Goal: Task Accomplishment & Management: Complete application form

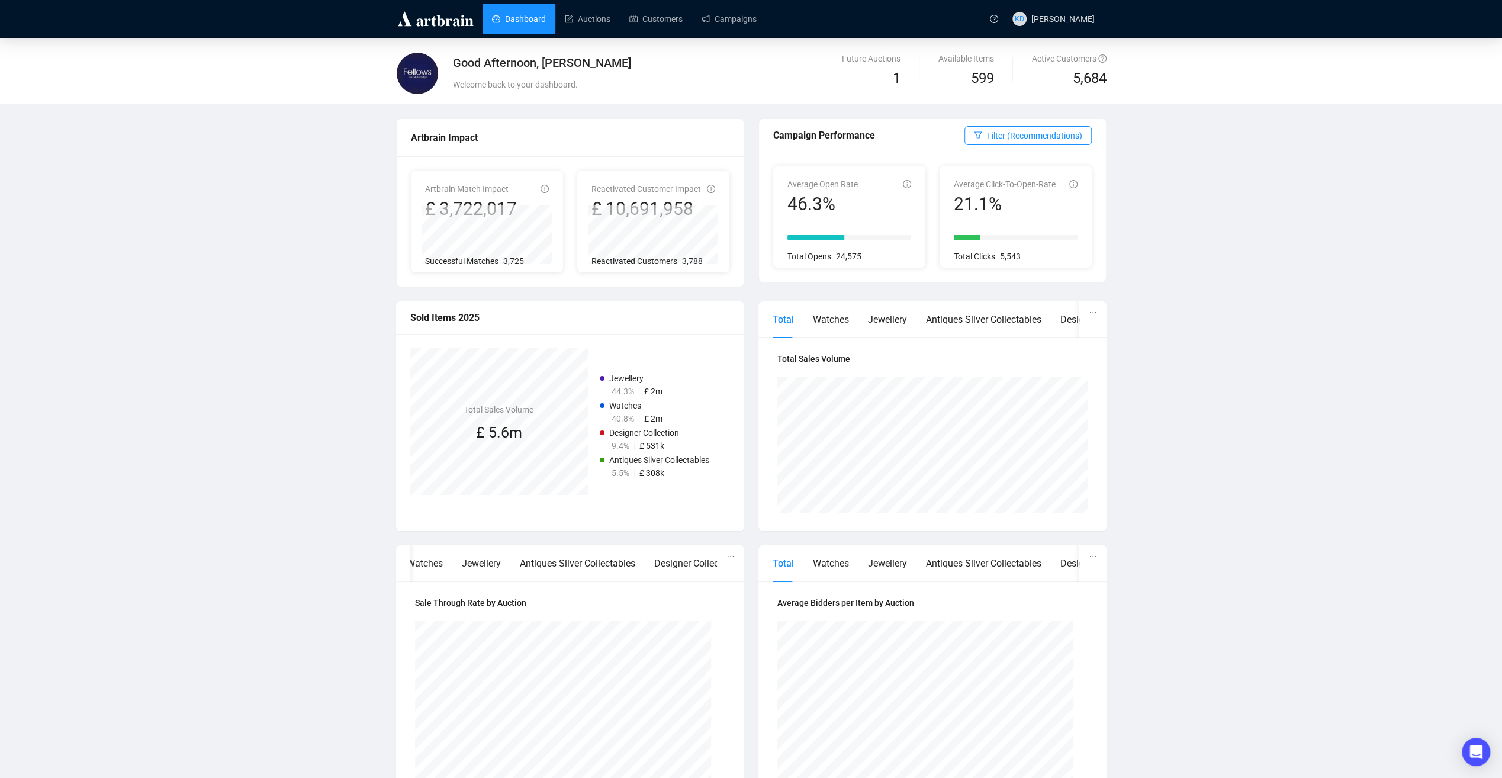
click at [519, 16] on link "Dashboard" at bounding box center [519, 19] width 54 height 31
click at [590, 15] on link "Auctions" at bounding box center [588, 19] width 46 height 31
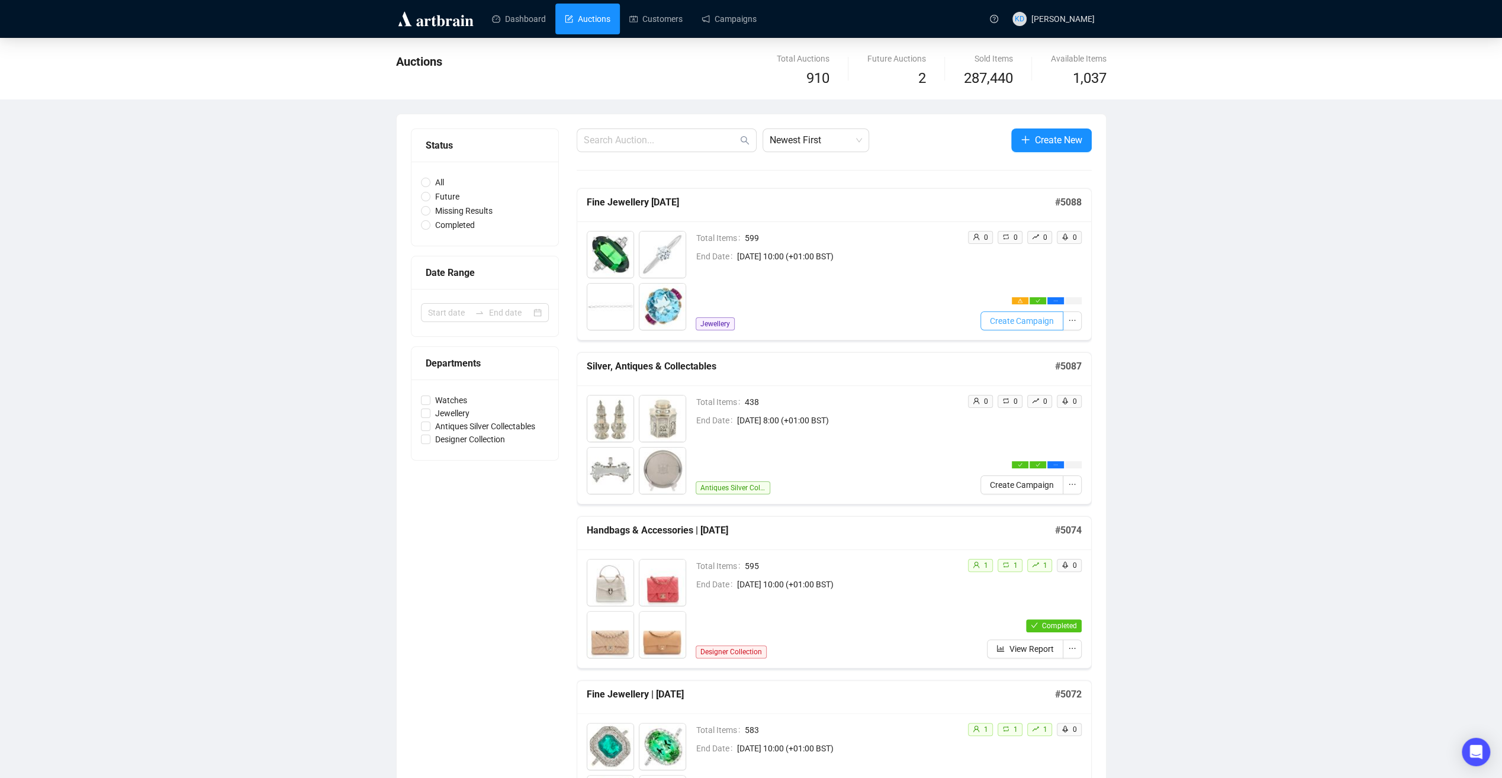
click at [1033, 324] on span "Create Campaign" at bounding box center [1022, 320] width 64 height 13
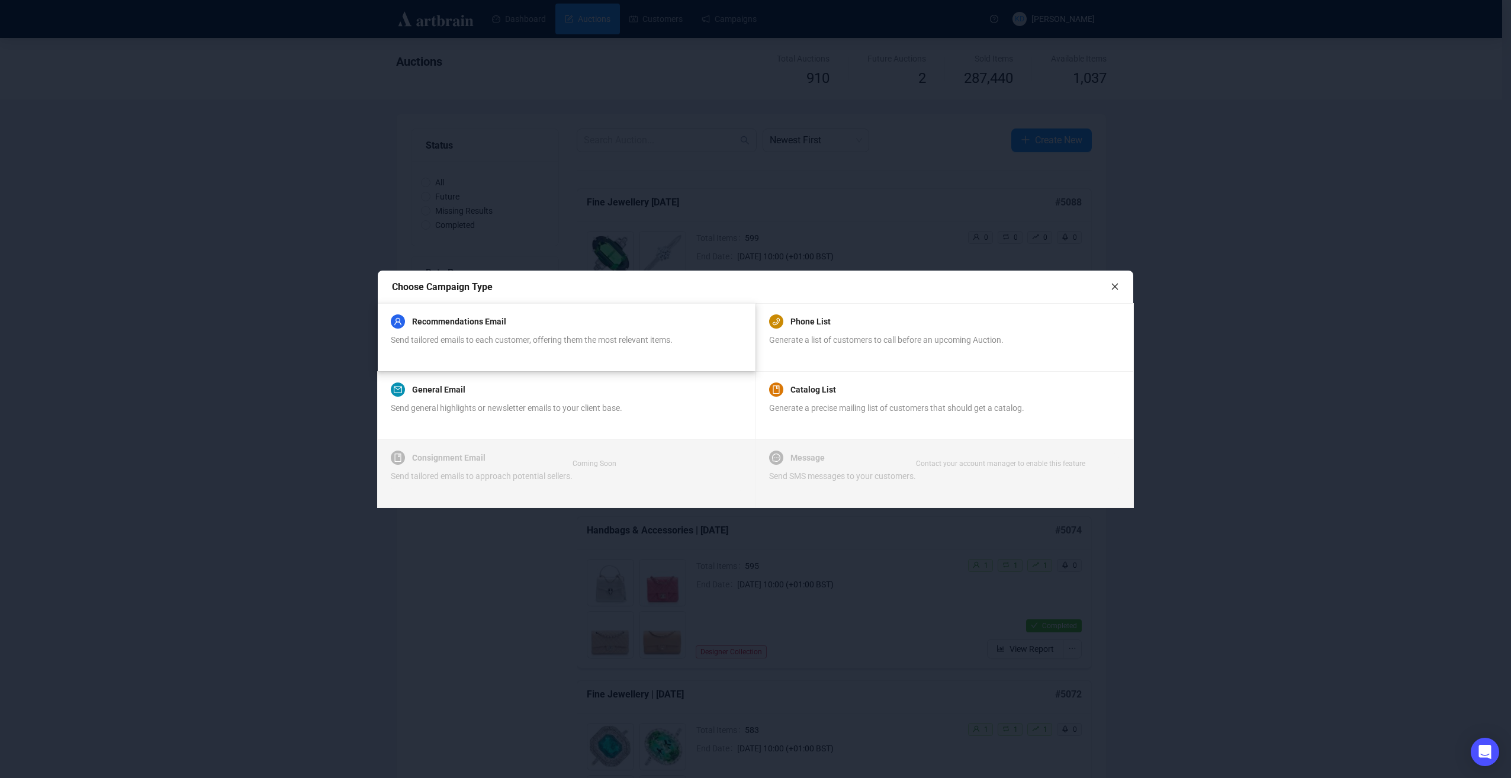
click at [526, 338] on span "Send tailored emails to each customer, offering them the most relevant items." at bounding box center [532, 339] width 282 height 9
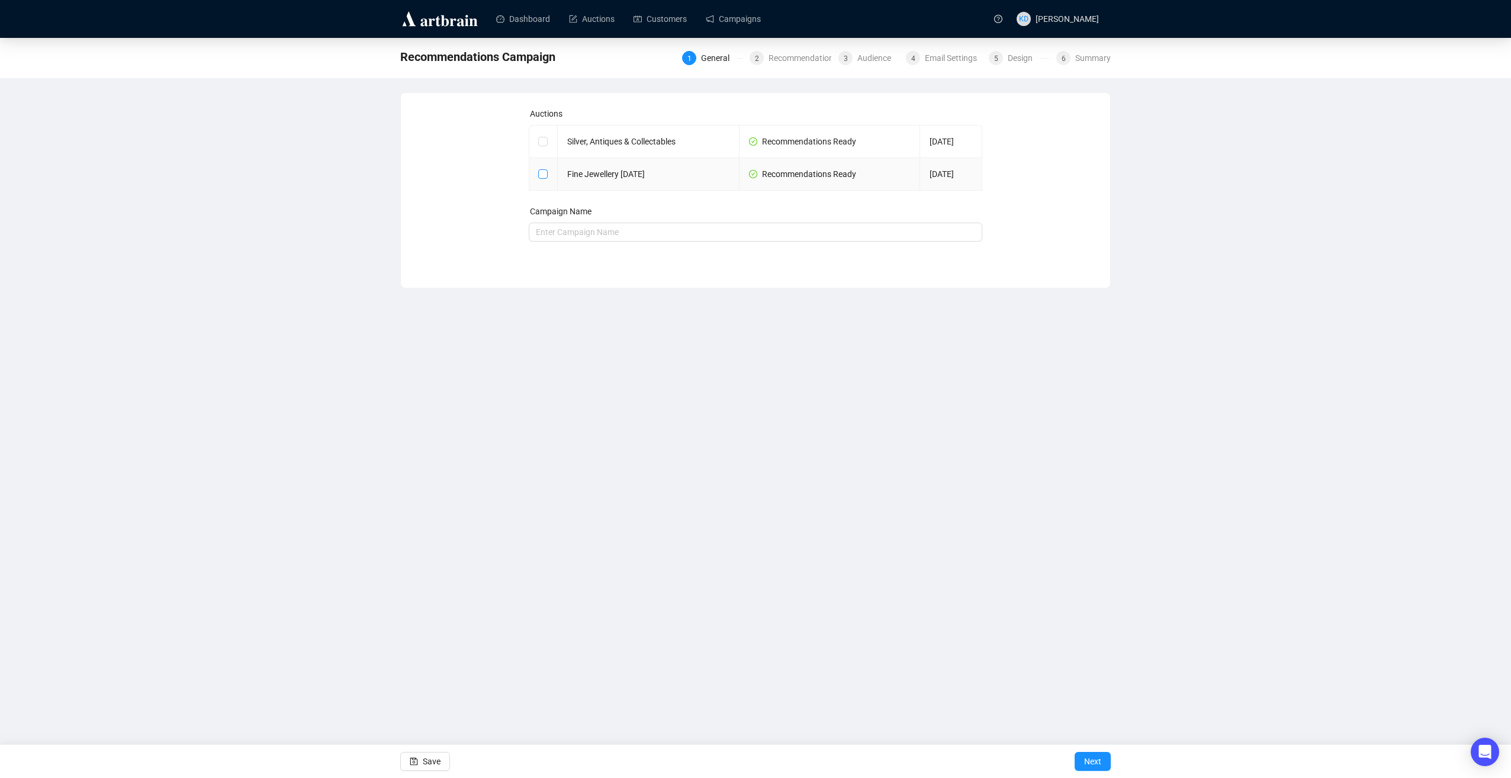
click at [544, 176] on input "checkbox" at bounding box center [542, 173] width 8 height 8
checkbox input "true"
type input "Fine Jewellery [DATE] Campaign"
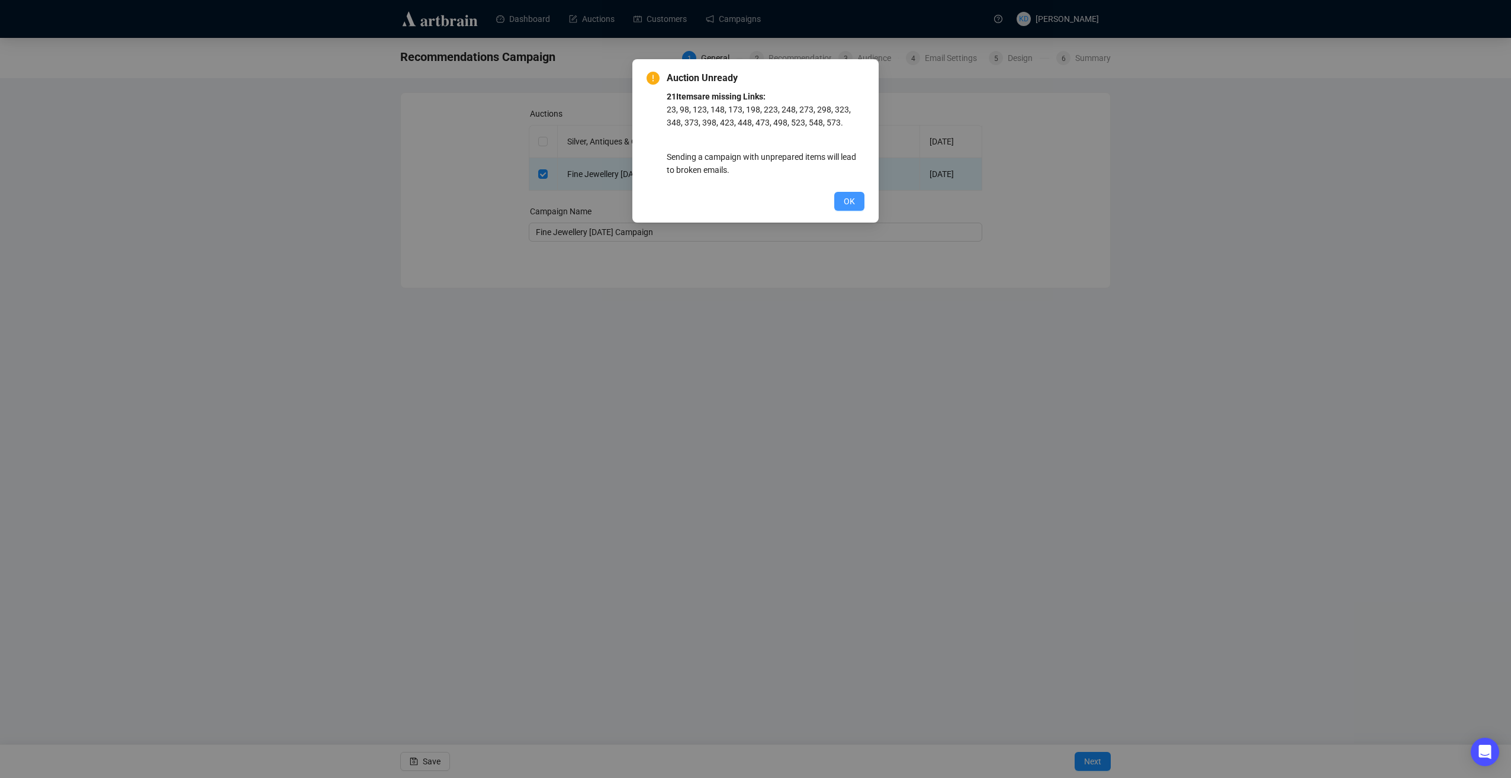
click at [848, 201] on span "OK" at bounding box center [849, 201] width 11 height 13
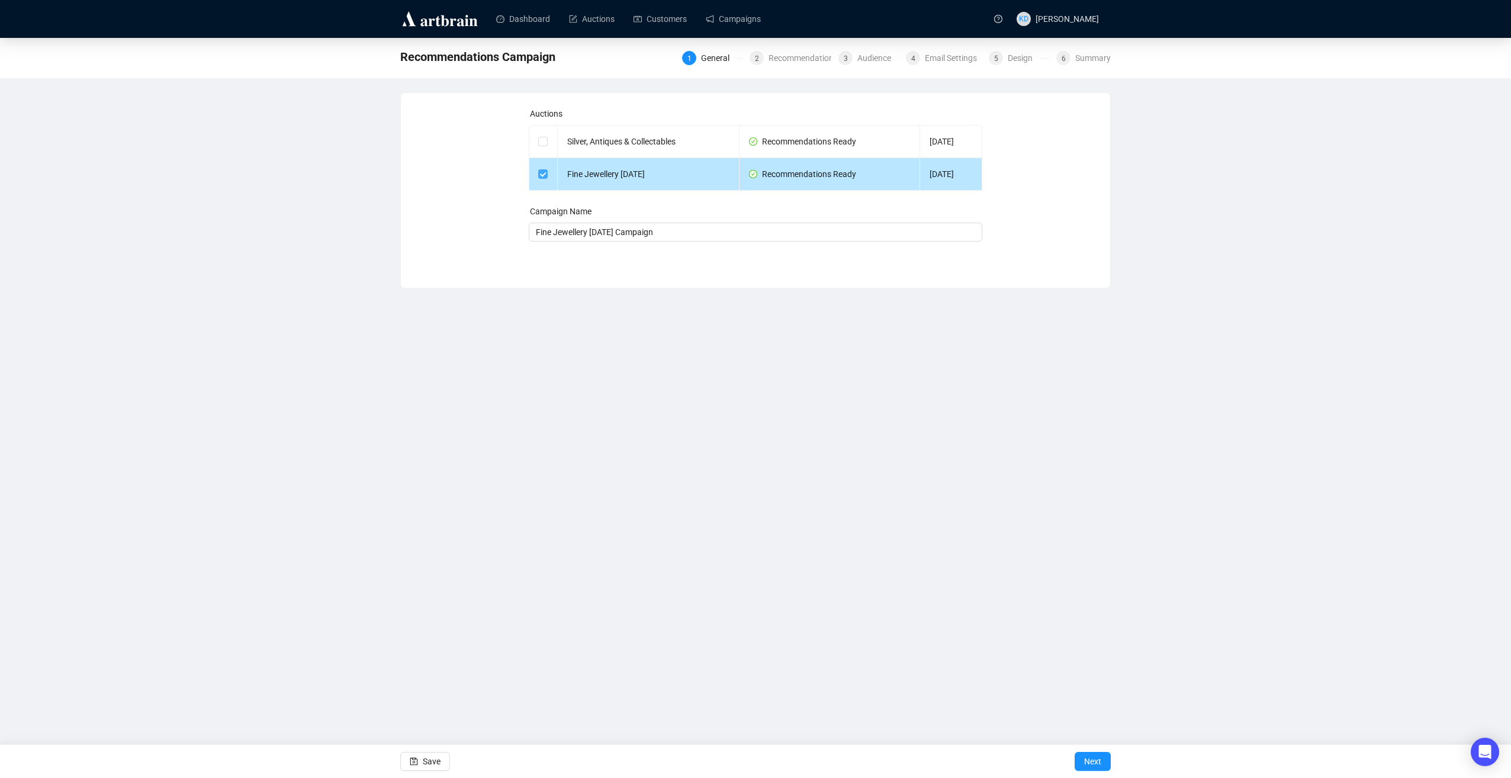
click at [542, 171] on input "checkbox" at bounding box center [542, 173] width 8 height 8
checkbox input "false"
type input "Campaign"
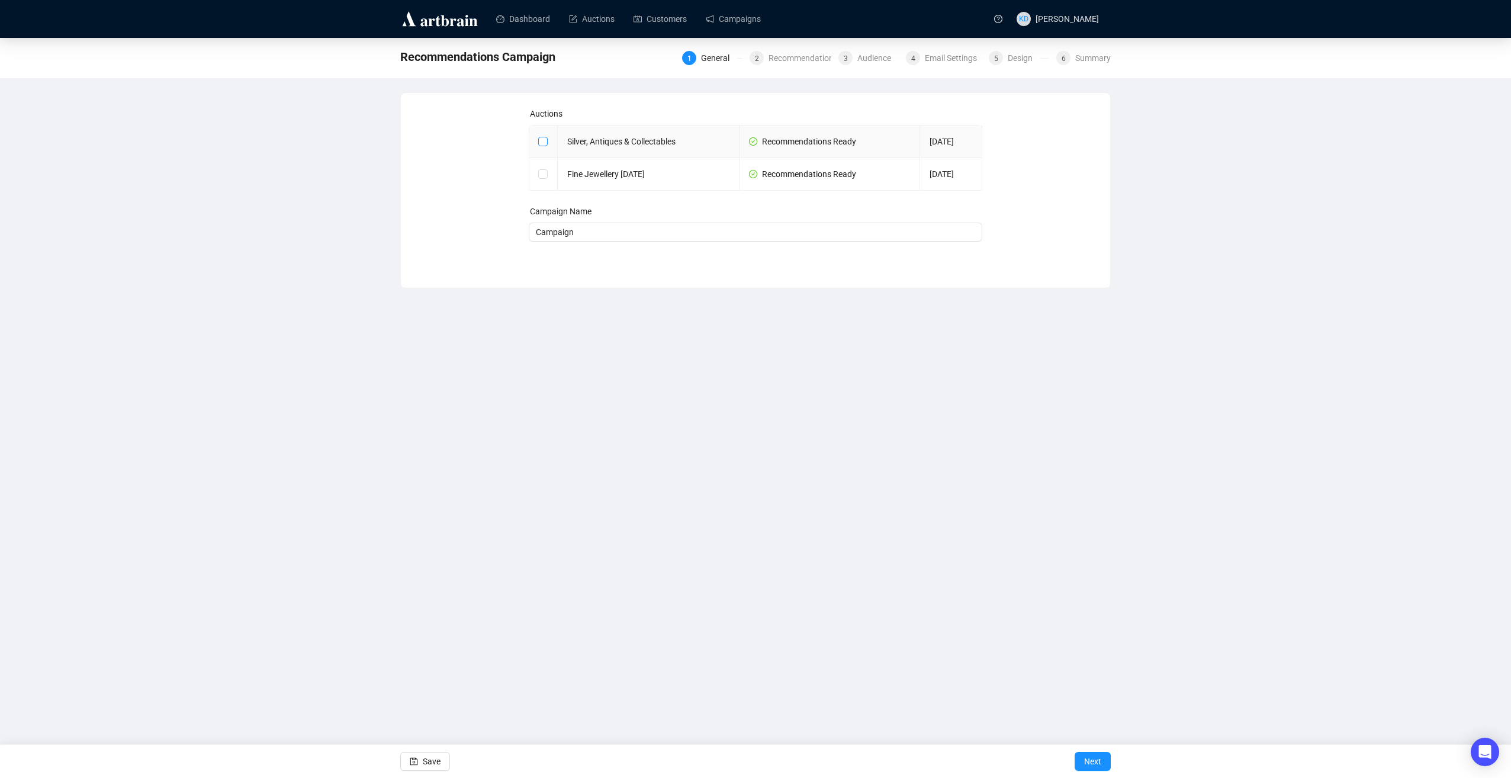
click at [539, 140] on input "checkbox" at bounding box center [542, 141] width 8 height 8
checkbox input "true"
type input "Silver, Antiques & Collectables Campaign"
click at [730, 257] on div "Auctions Silver, Antiques & Collectables Recommendations Ready [DATE] Fine Jewe…" at bounding box center [755, 181] width 709 height 177
click at [844, 200] on form "Auctions Silver, Antiques & Collectables Recommendations Ready [DATE] Fine Jewe…" at bounding box center [756, 174] width 454 height 134
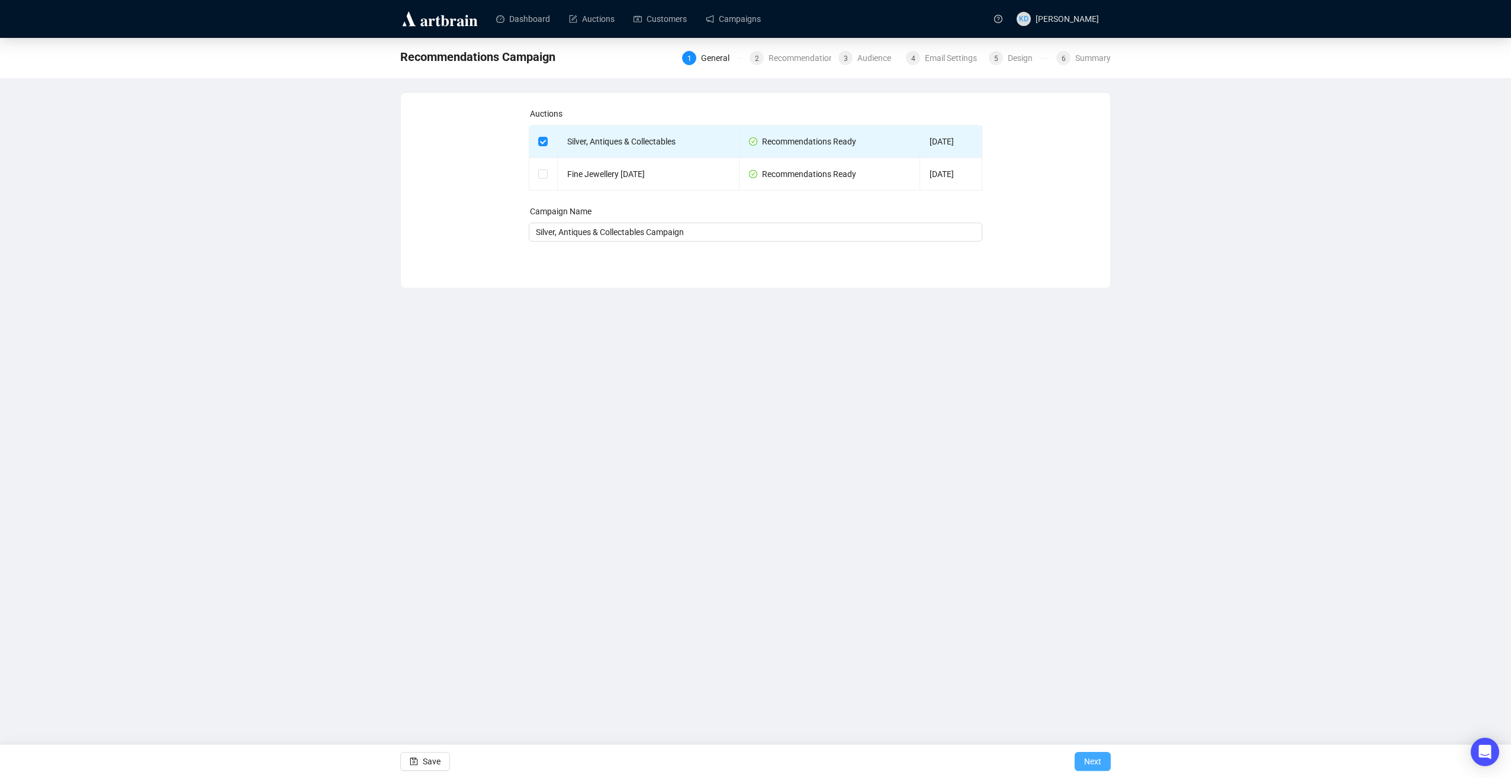
click at [1082, 762] on button "Next" at bounding box center [1093, 761] width 36 height 19
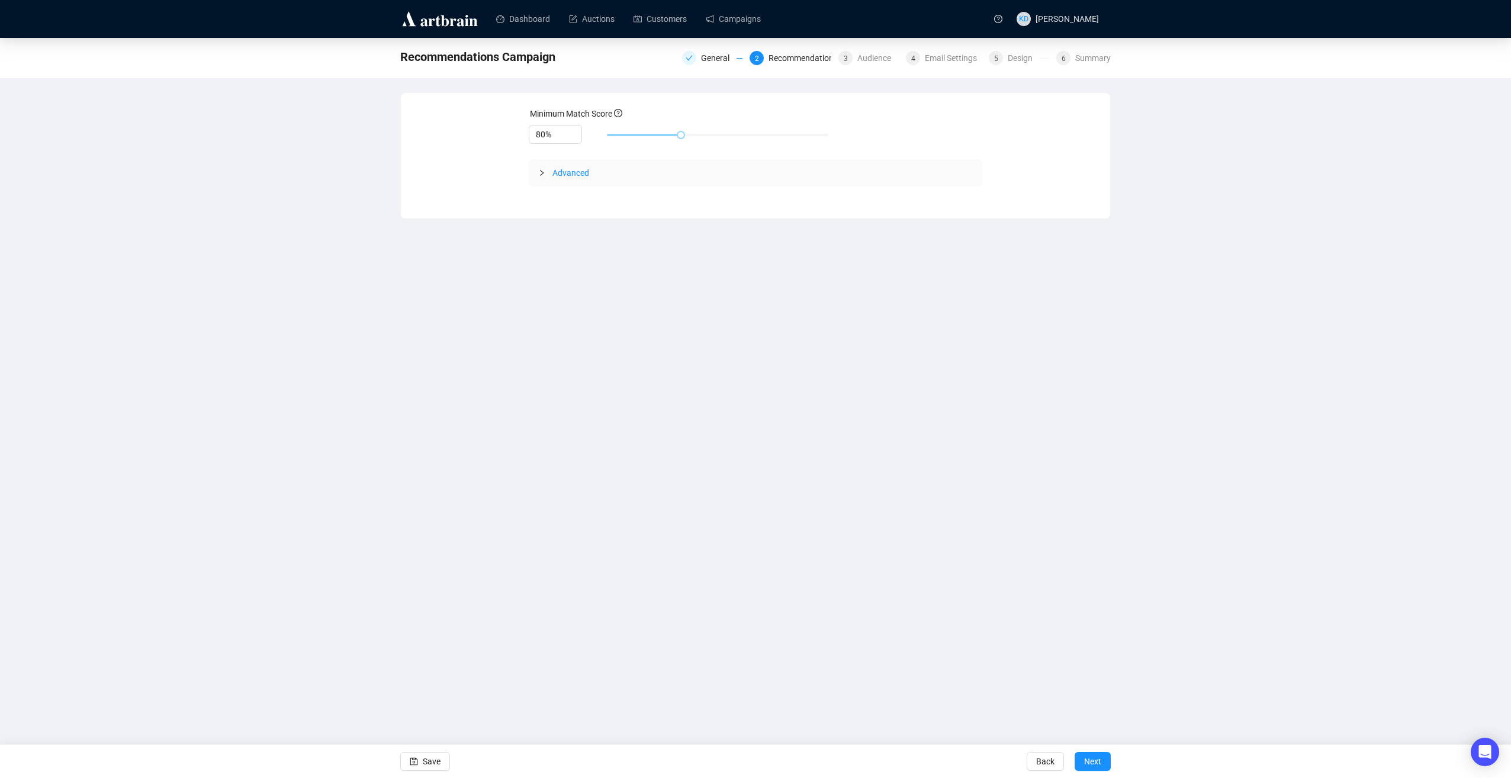
click at [561, 174] on span "Advanced" at bounding box center [570, 172] width 37 height 9
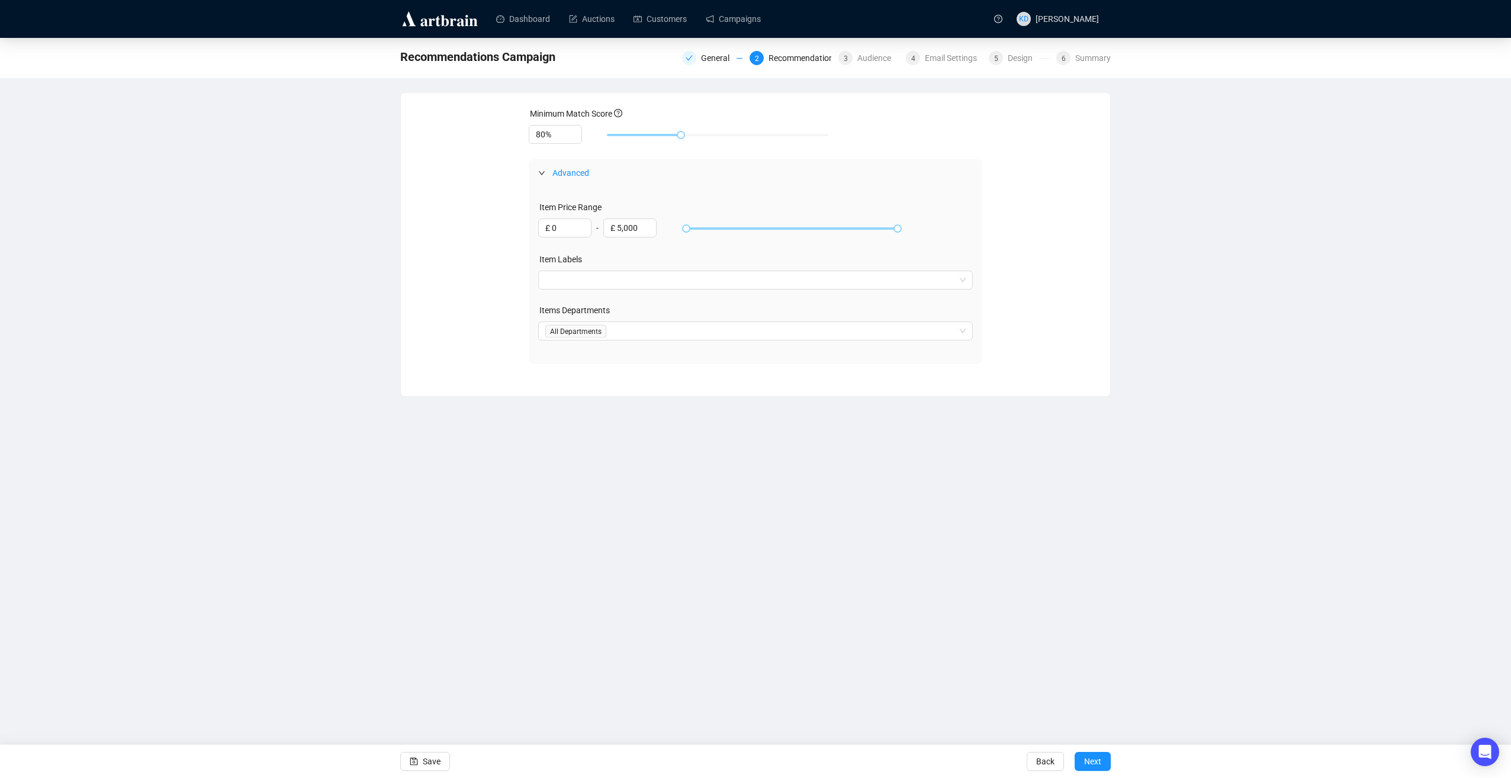
click at [561, 174] on span "Advanced" at bounding box center [570, 172] width 37 height 9
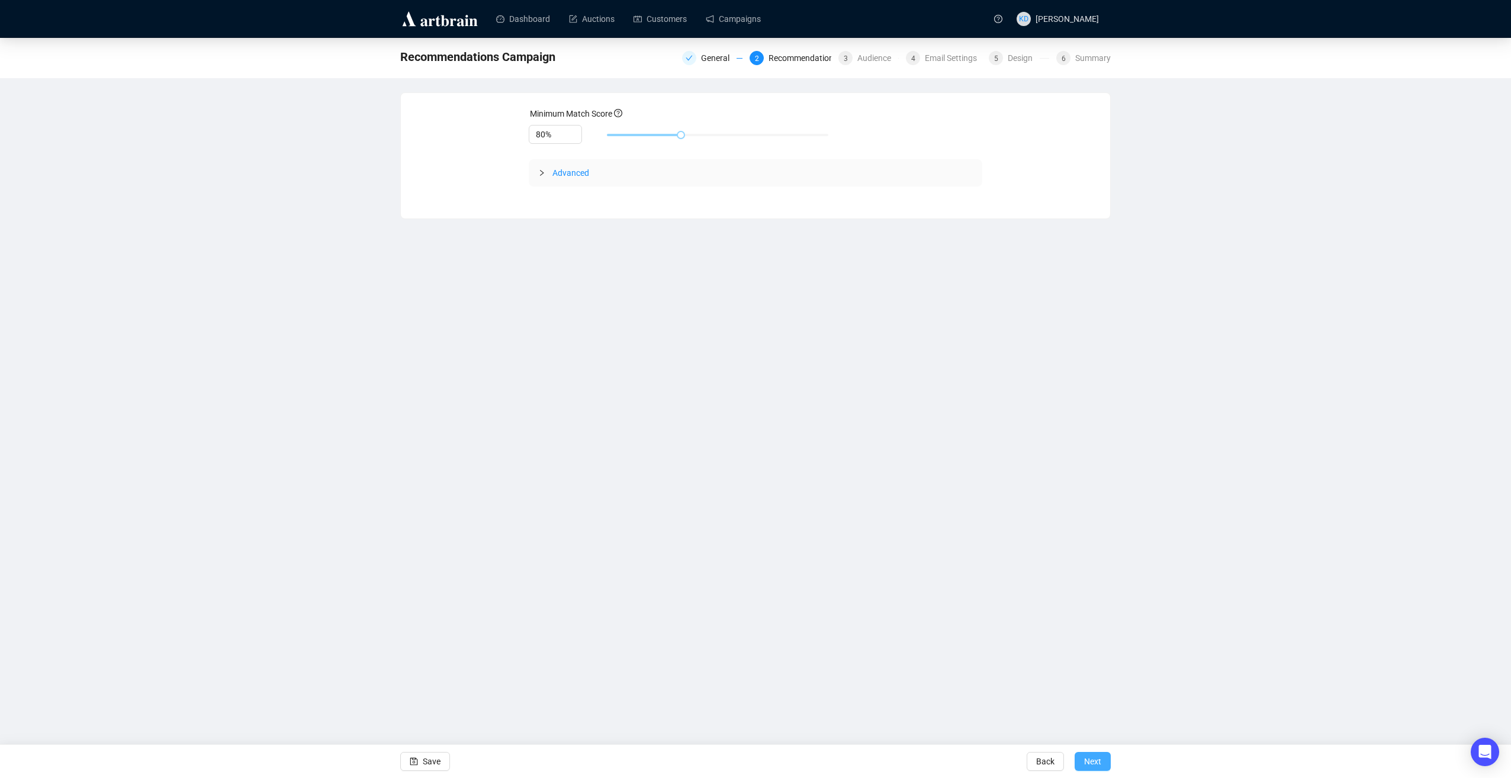
click at [1103, 758] on button "Next" at bounding box center [1093, 761] width 36 height 19
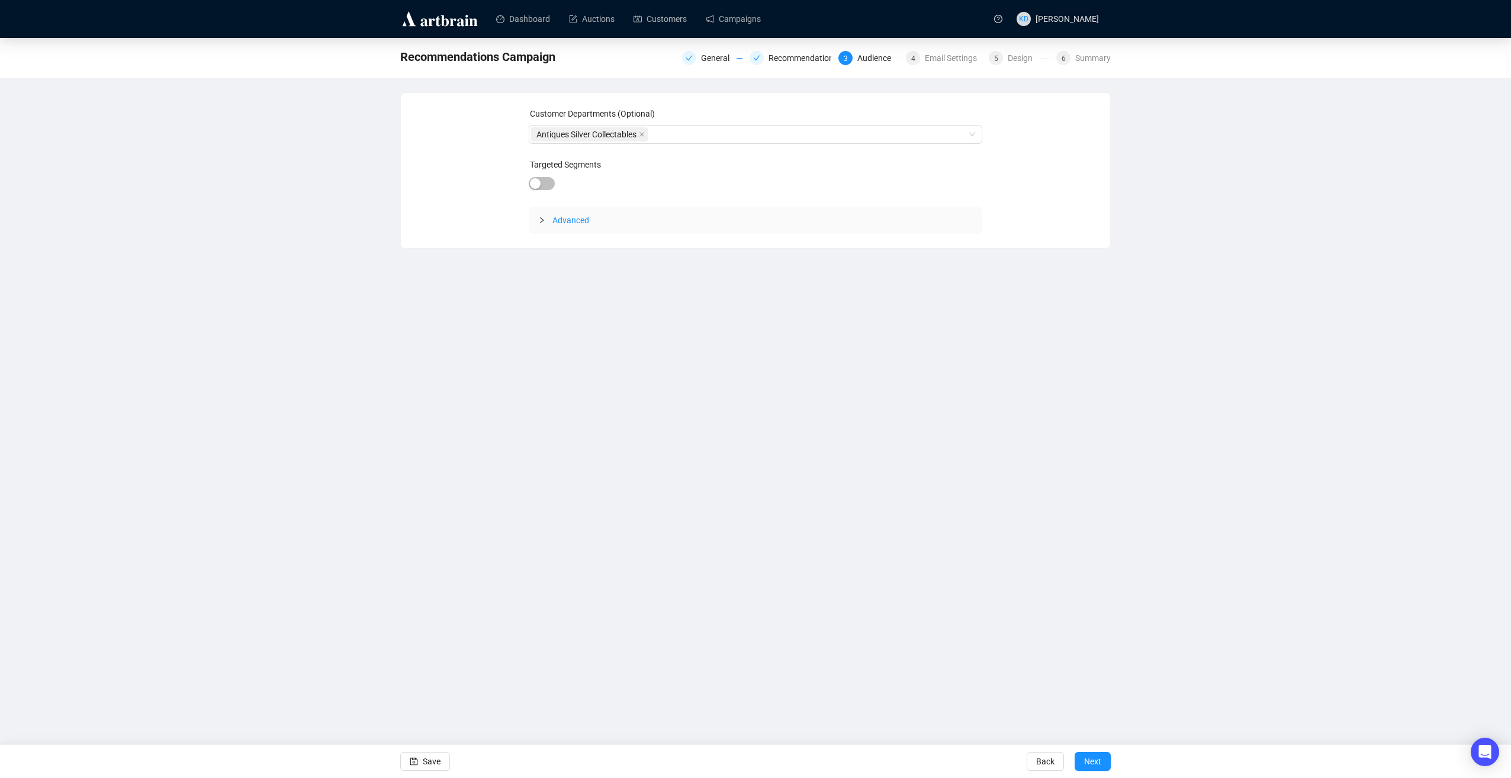
click at [1103, 758] on button "Next" at bounding box center [1093, 761] width 36 height 19
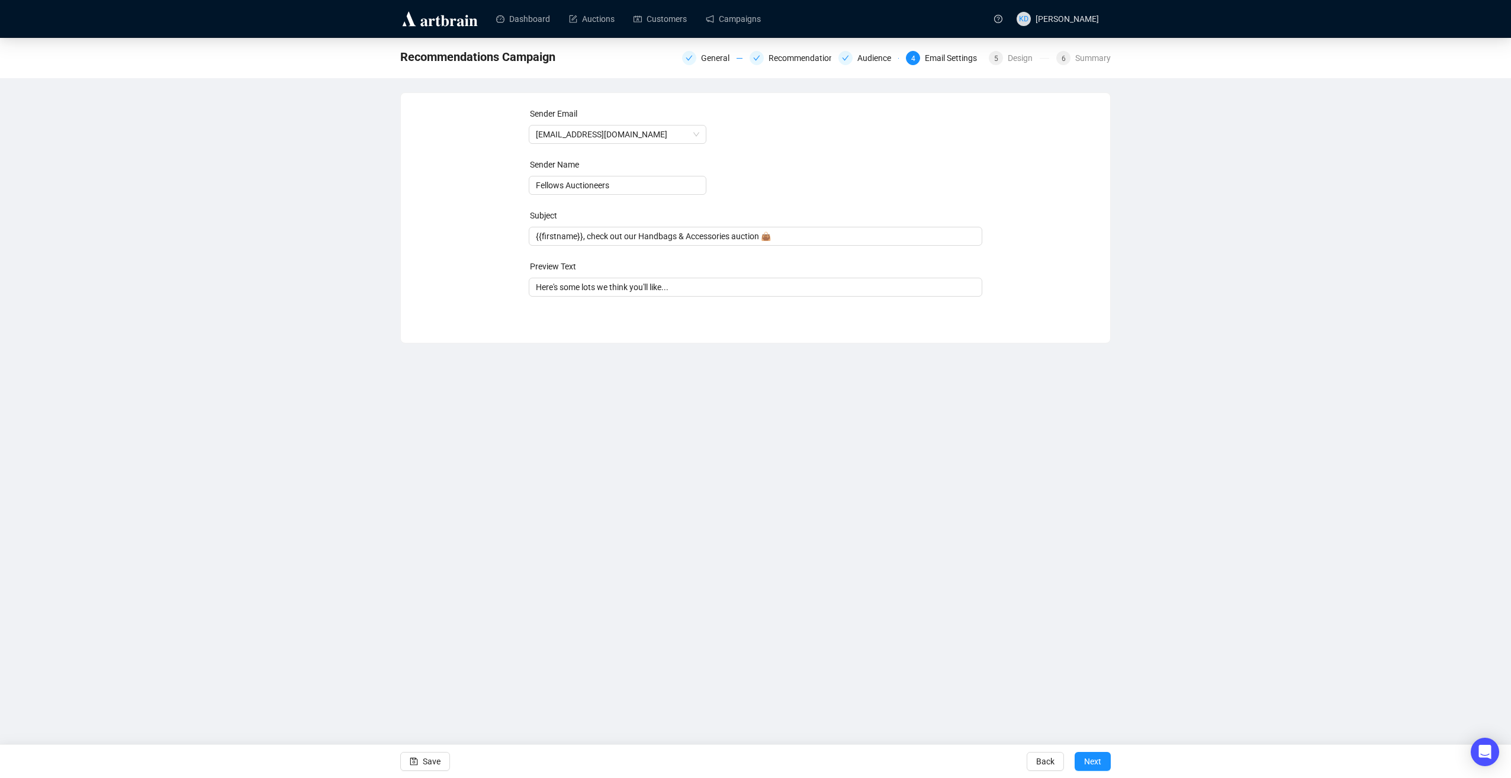
click at [1103, 758] on button "Next" at bounding box center [1093, 761] width 36 height 19
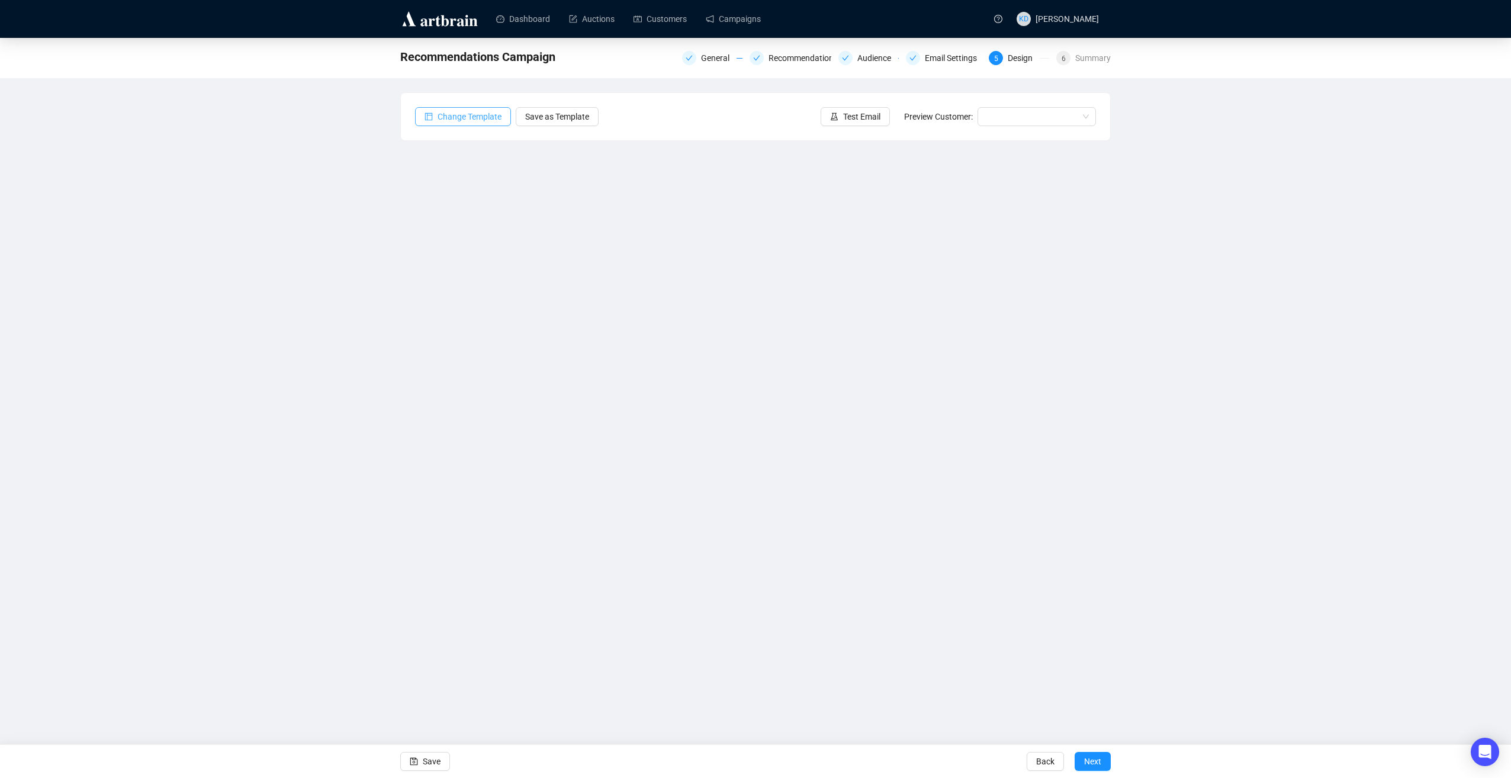
click at [452, 114] on span "Change Template" at bounding box center [470, 116] width 64 height 13
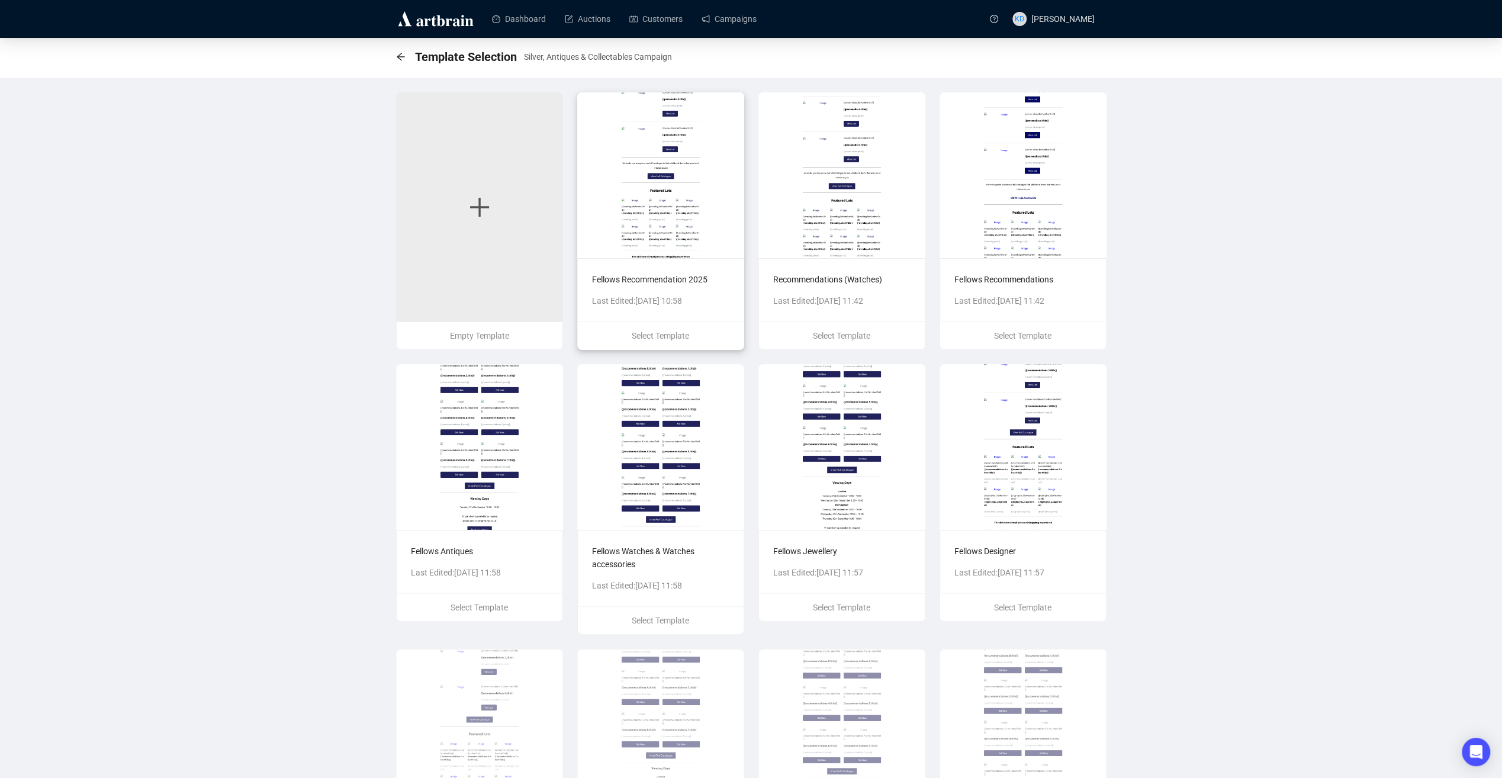
click at [698, 182] on img at bounding box center [660, 175] width 167 height 166
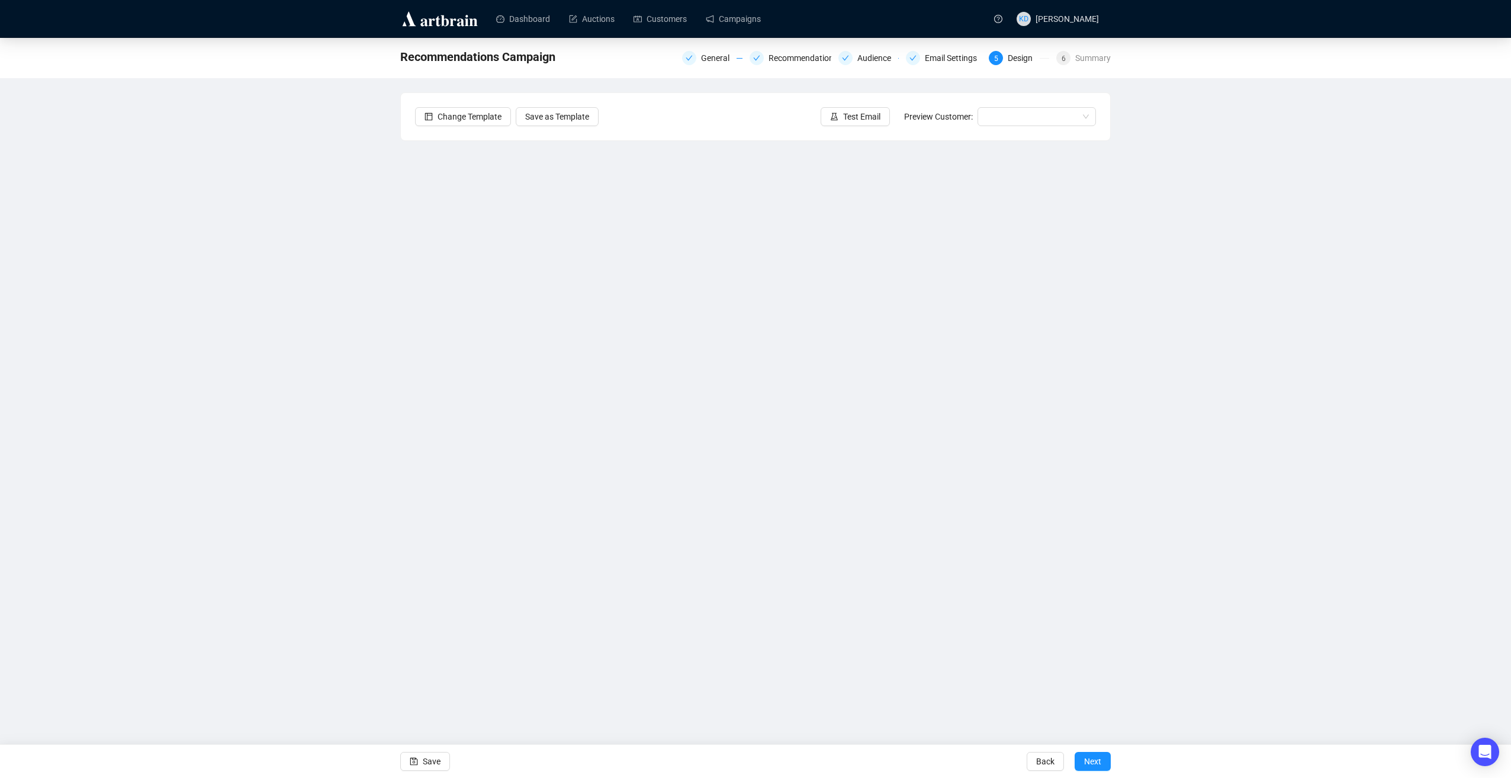
click at [1240, 416] on div "Recommendations Campaign General Recommendations Audience Email Settings 5 Desi…" at bounding box center [755, 331] width 1511 height 586
click at [1171, 300] on div "Recommendations Campaign General Recommendations Audience Email Settings 5 Desi…" at bounding box center [755, 331] width 1511 height 586
click at [801, 624] on div "Dashboard Auctions Customers Campaigns KD [PERSON_NAME] Recommendations Campaig…" at bounding box center [755, 389] width 1511 height 778
click at [420, 765] on button "Save" at bounding box center [425, 761] width 50 height 19
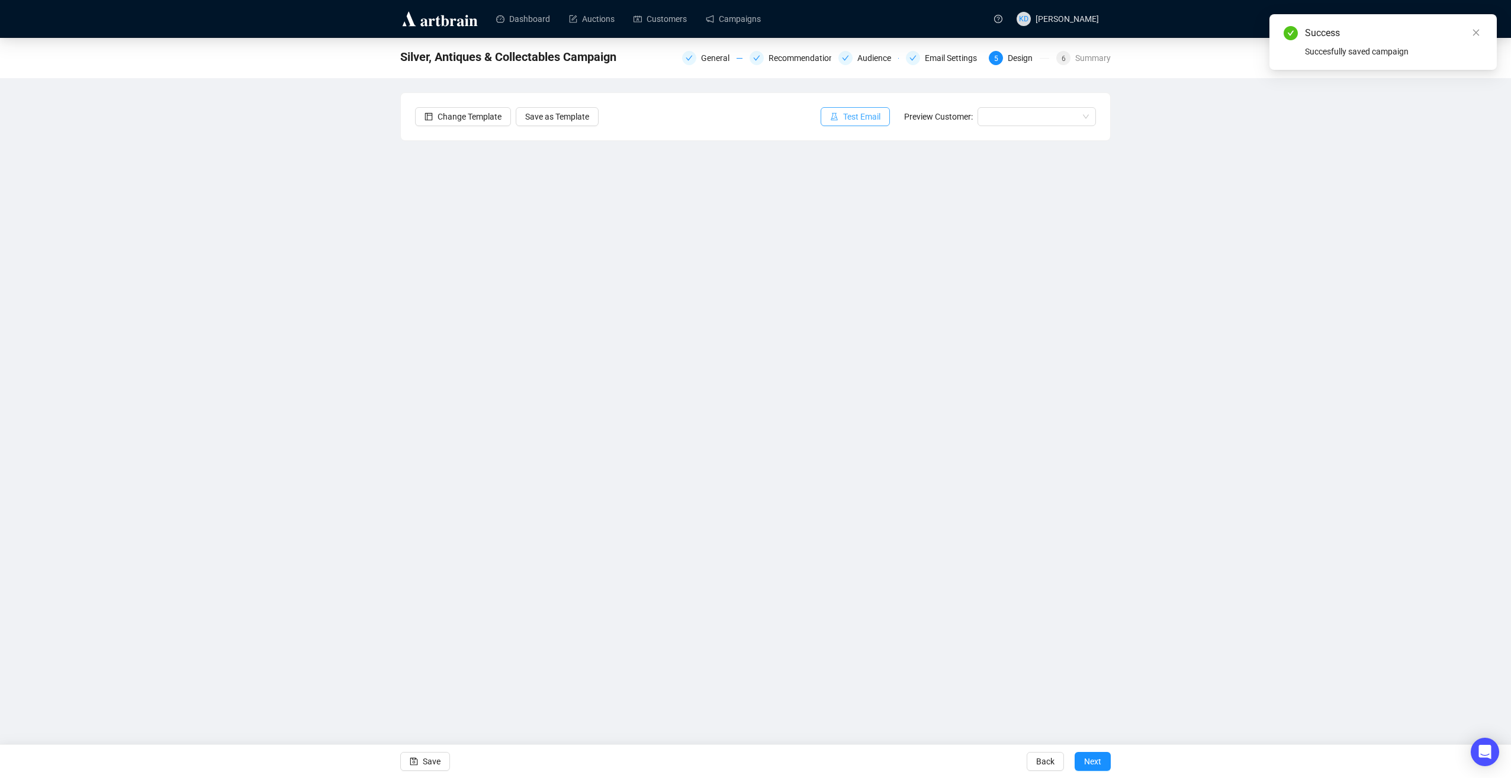
click at [842, 120] on button "Test Email" at bounding box center [855, 116] width 69 height 19
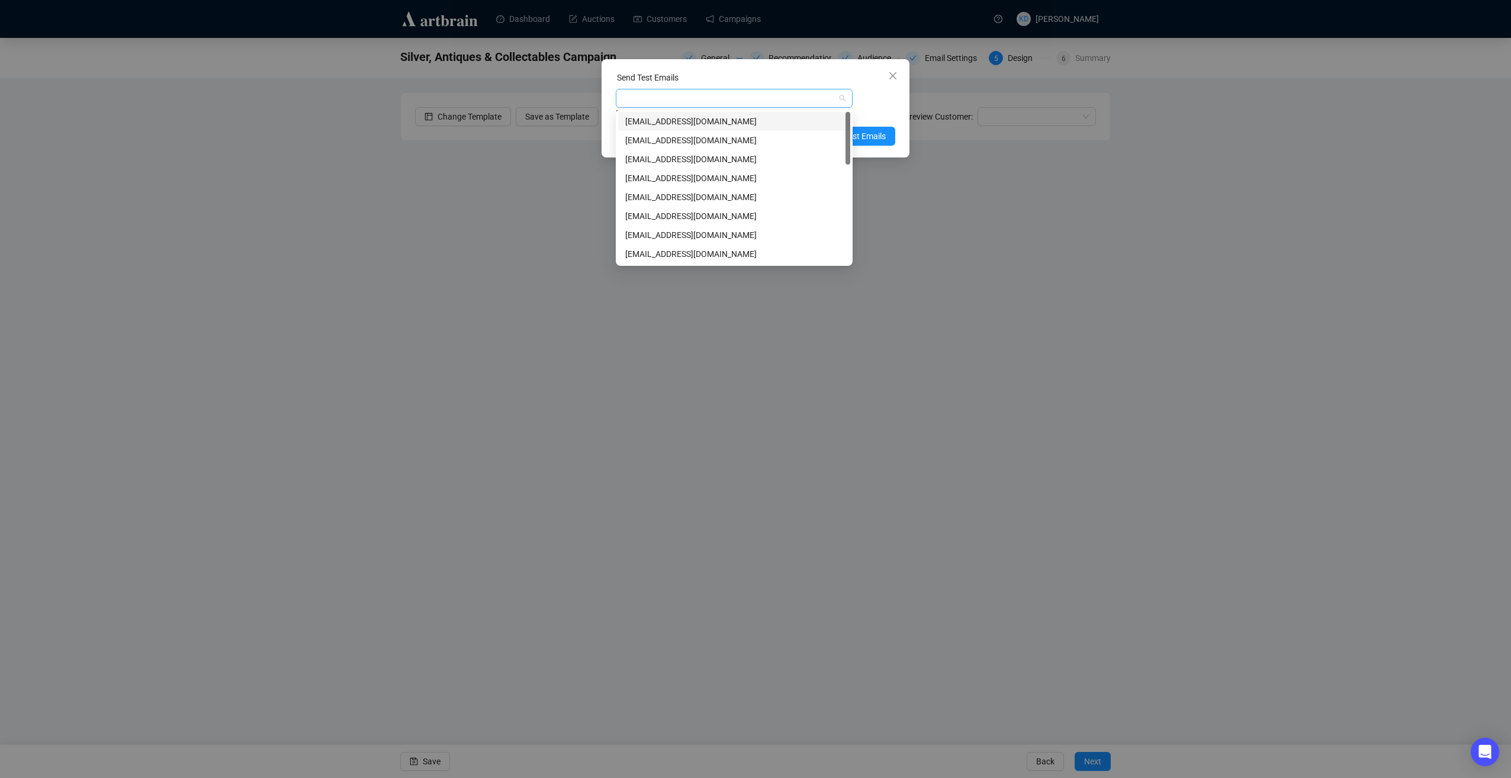
click at [771, 96] on div at bounding box center [728, 98] width 220 height 17
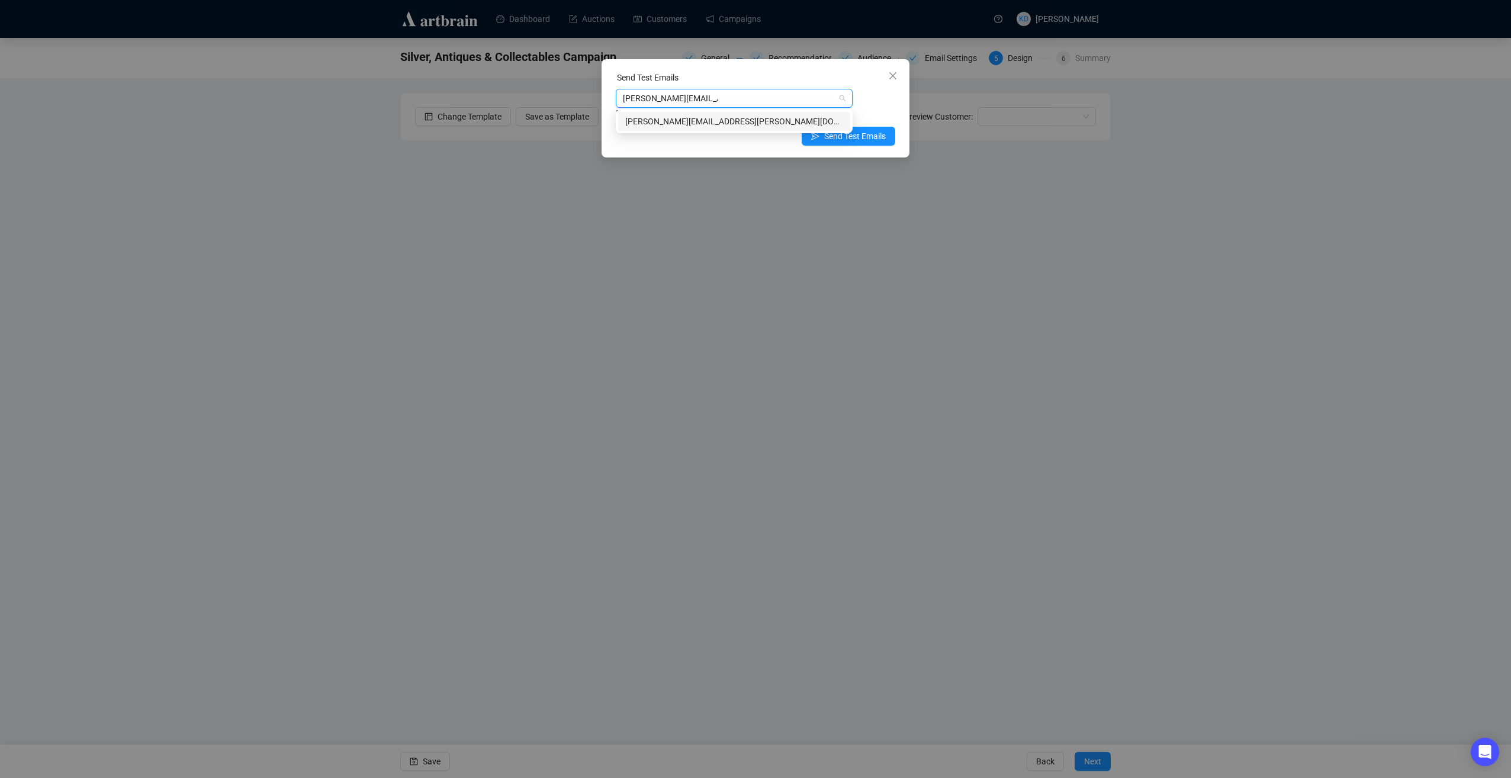
type input "[PERSON_NAME][EMAIL_ADDRESS][PERSON_NAME][DOMAIN_NAME]"
click at [857, 99] on div "[PERSON_NAME][EMAIL_ADDRESS][PERSON_NAME][DOMAIN_NAME] Enter up to 20 Test Emai…" at bounding box center [755, 104] width 279 height 31
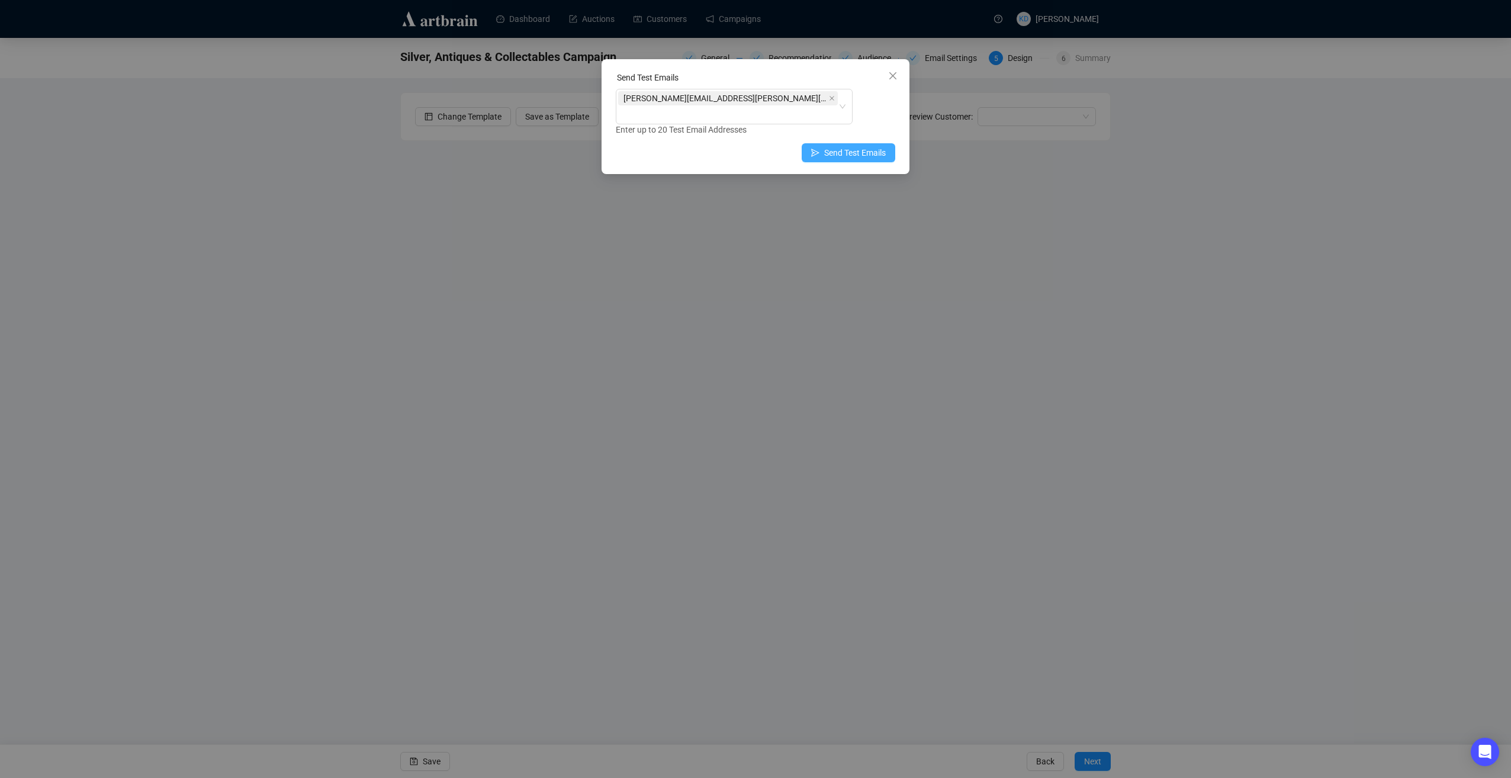
click at [862, 146] on span "Send Test Emails" at bounding box center [855, 152] width 62 height 13
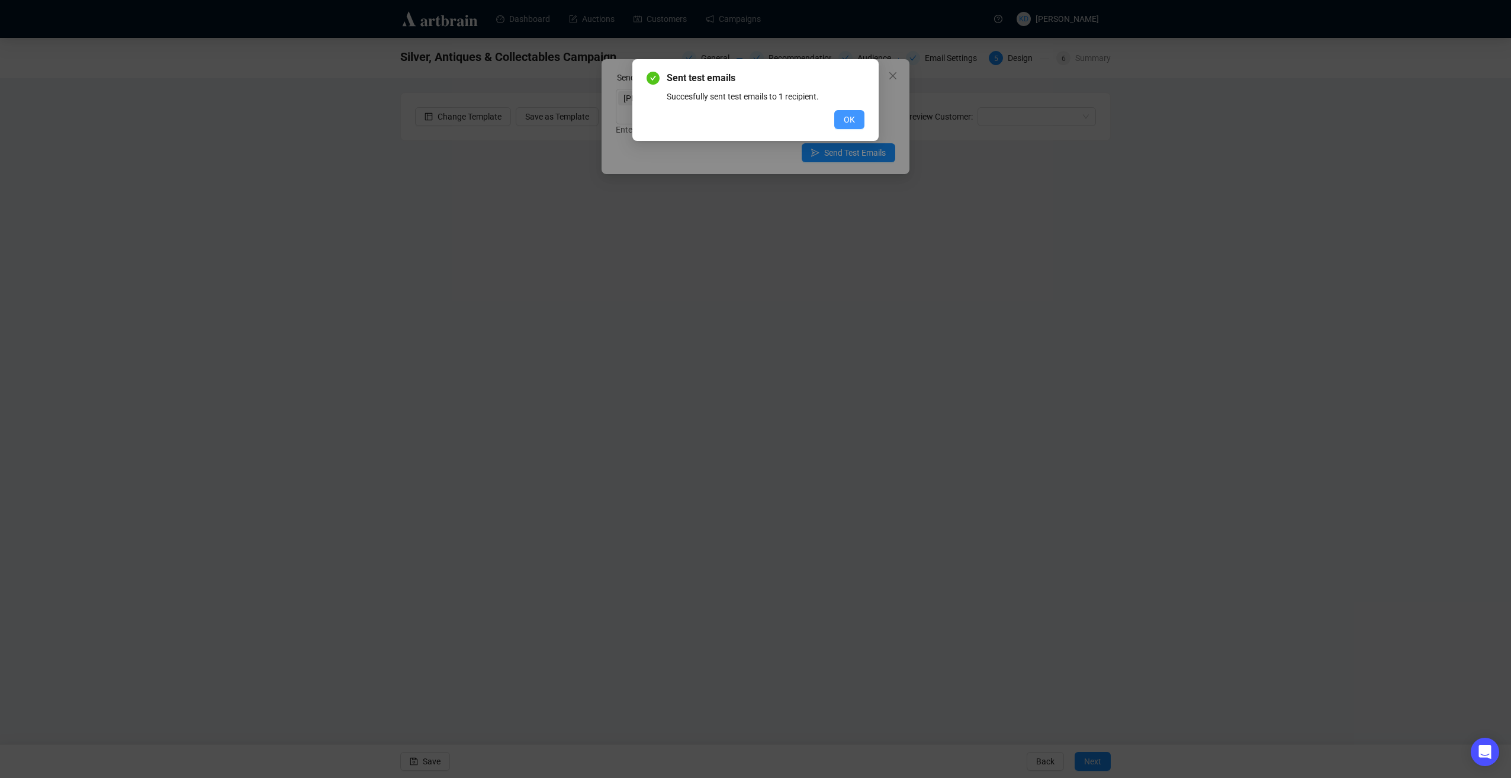
click at [854, 121] on span "OK" at bounding box center [849, 119] width 11 height 13
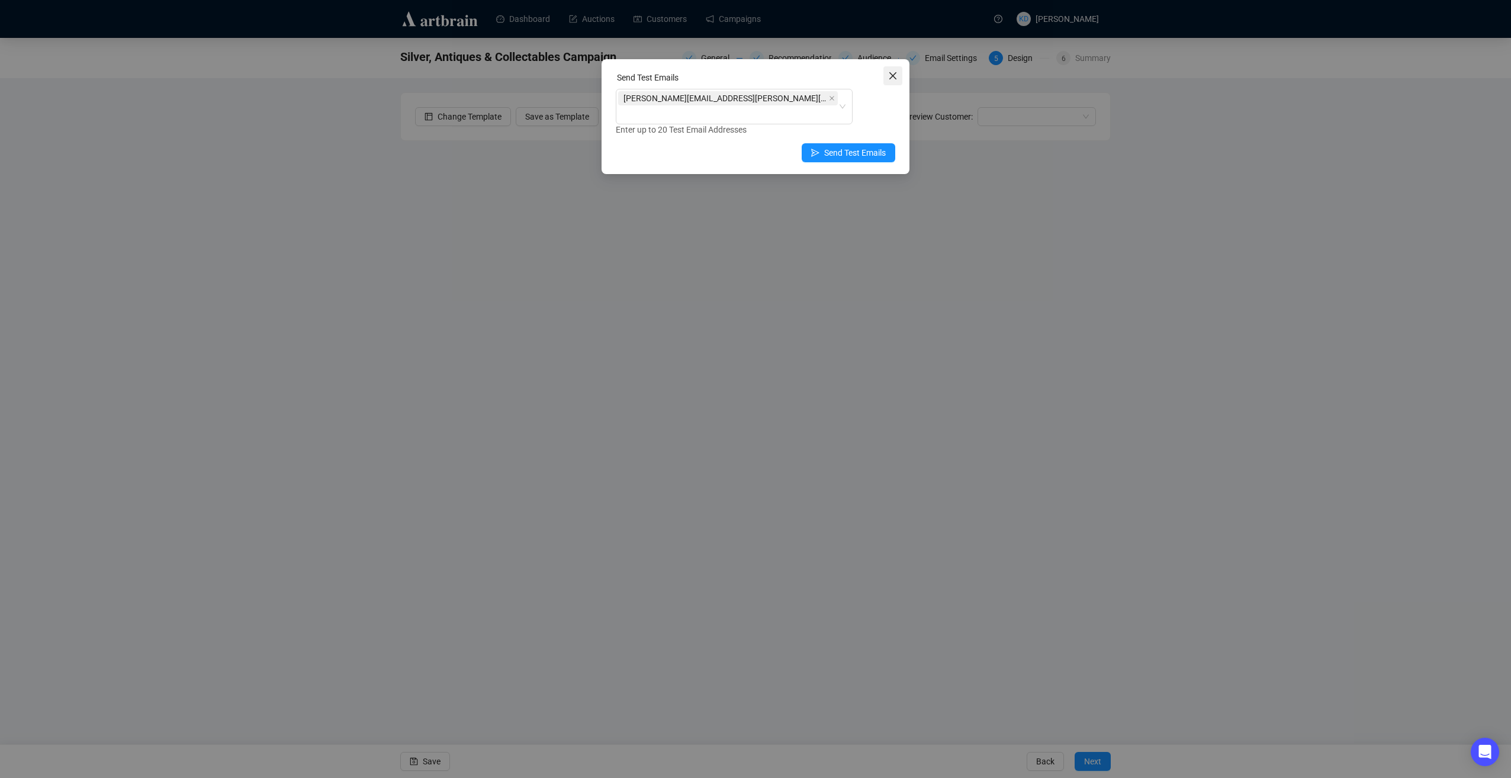
click at [895, 72] on icon "close" at bounding box center [892, 75] width 9 height 9
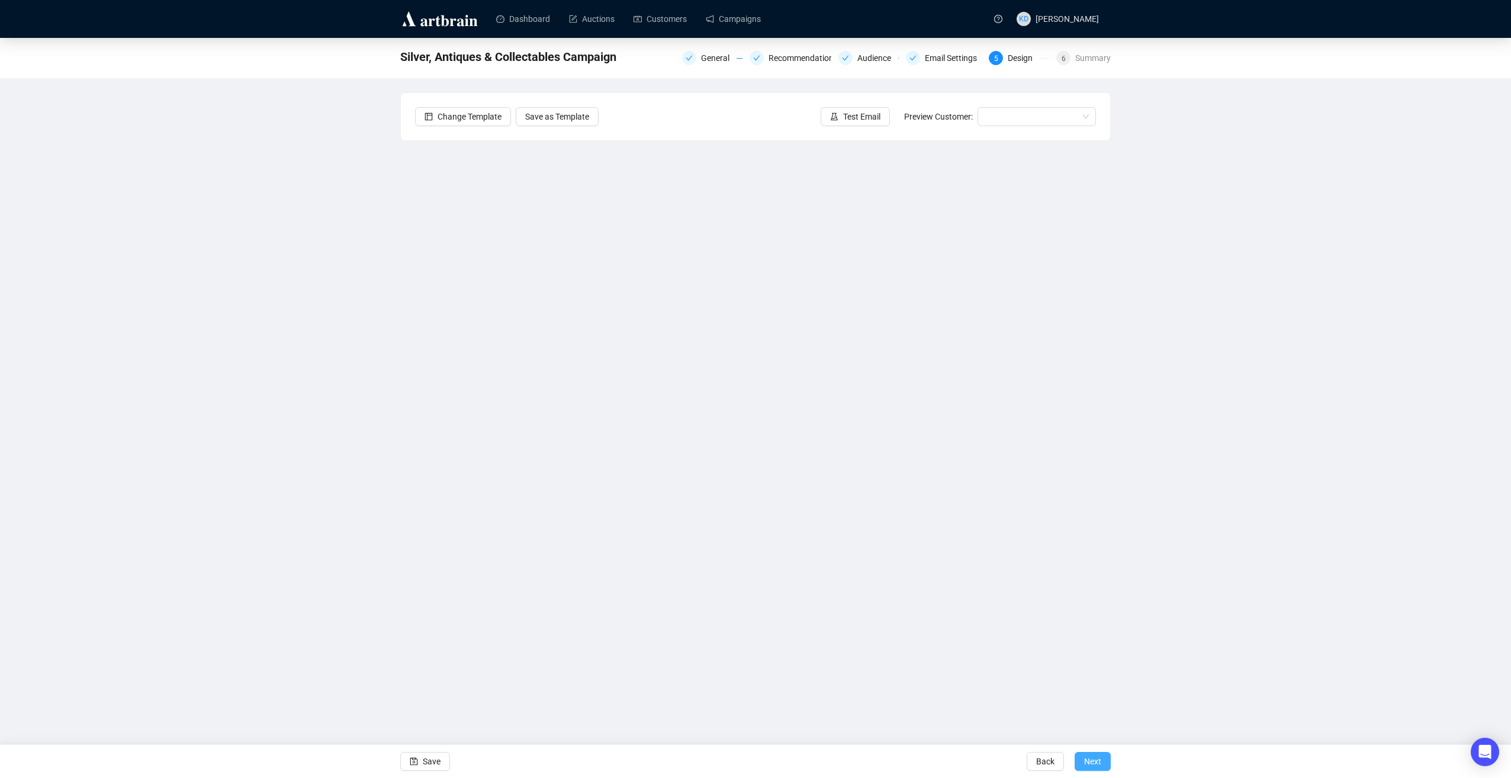
click at [1094, 766] on span "Next" at bounding box center [1092, 761] width 17 height 33
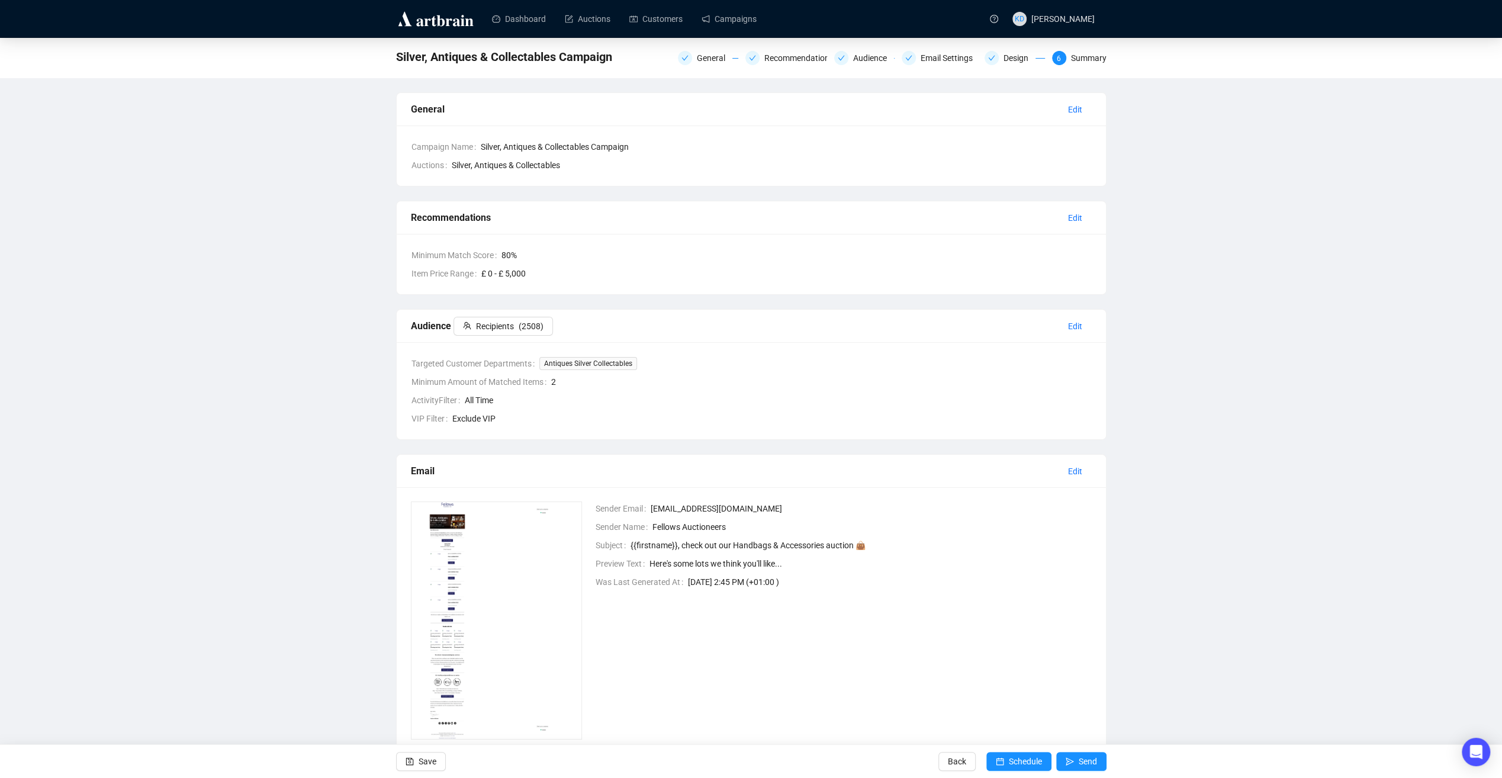
scroll to position [33, 0]
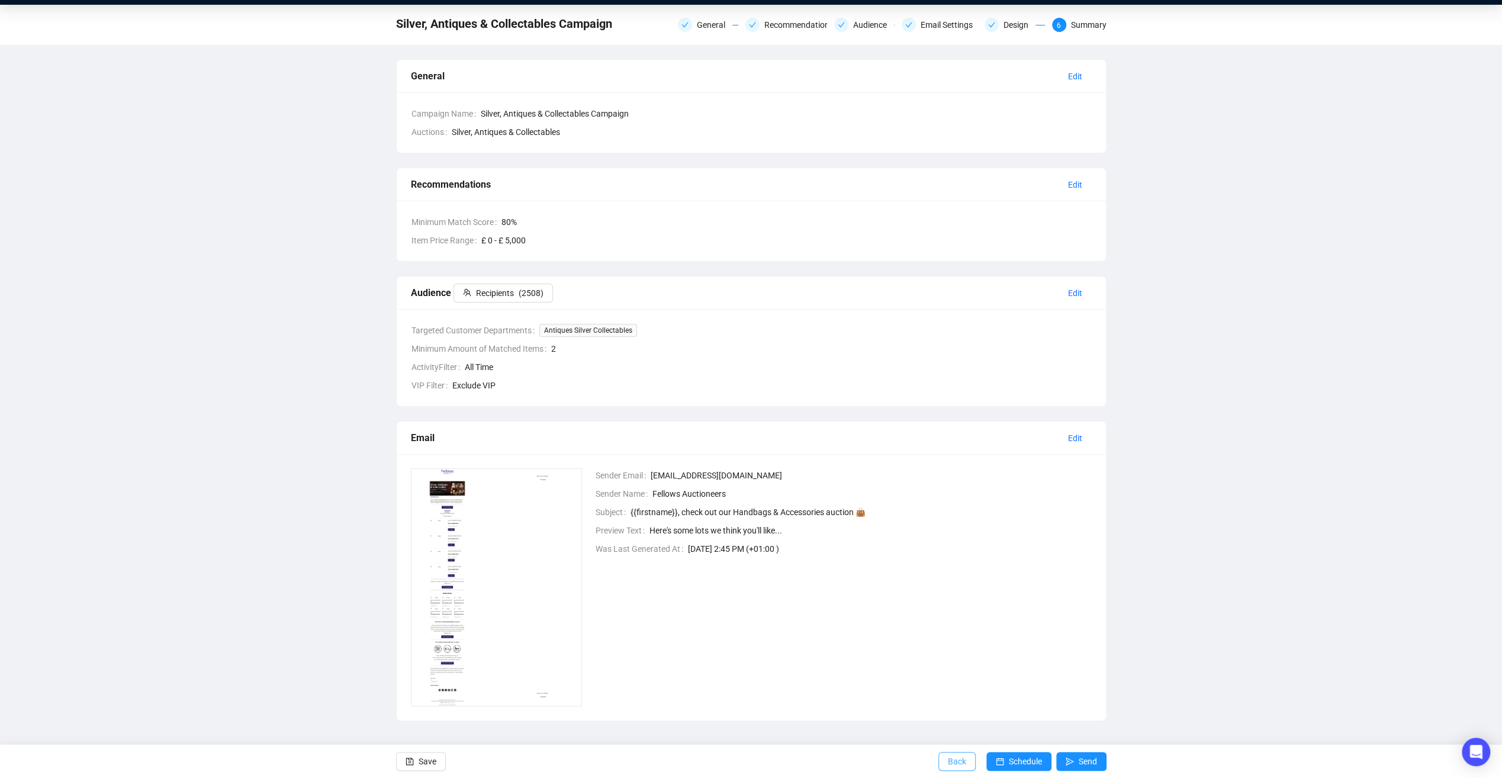
click at [956, 772] on span "Back" at bounding box center [957, 761] width 18 height 33
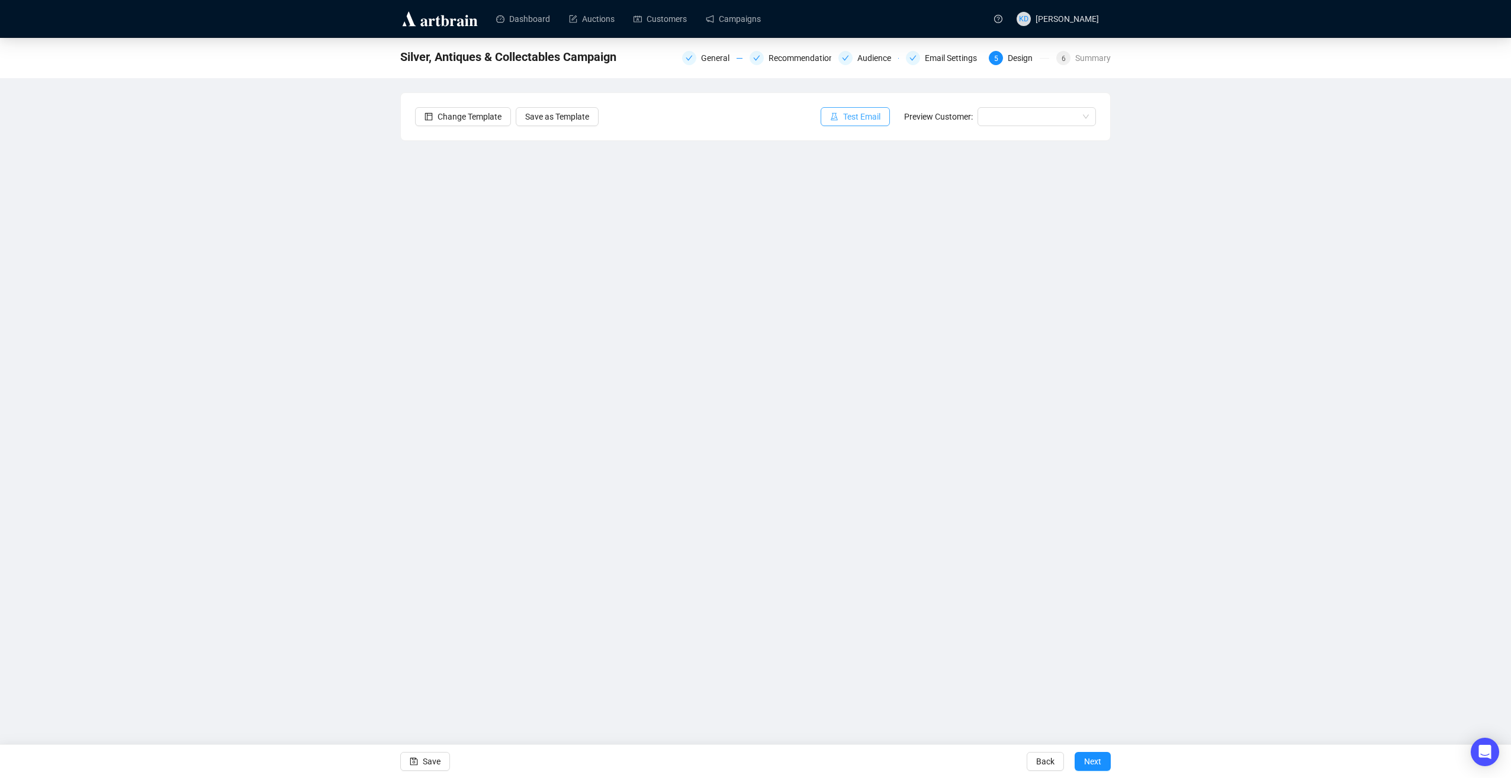
click at [859, 122] on span "Test Email" at bounding box center [861, 116] width 37 height 13
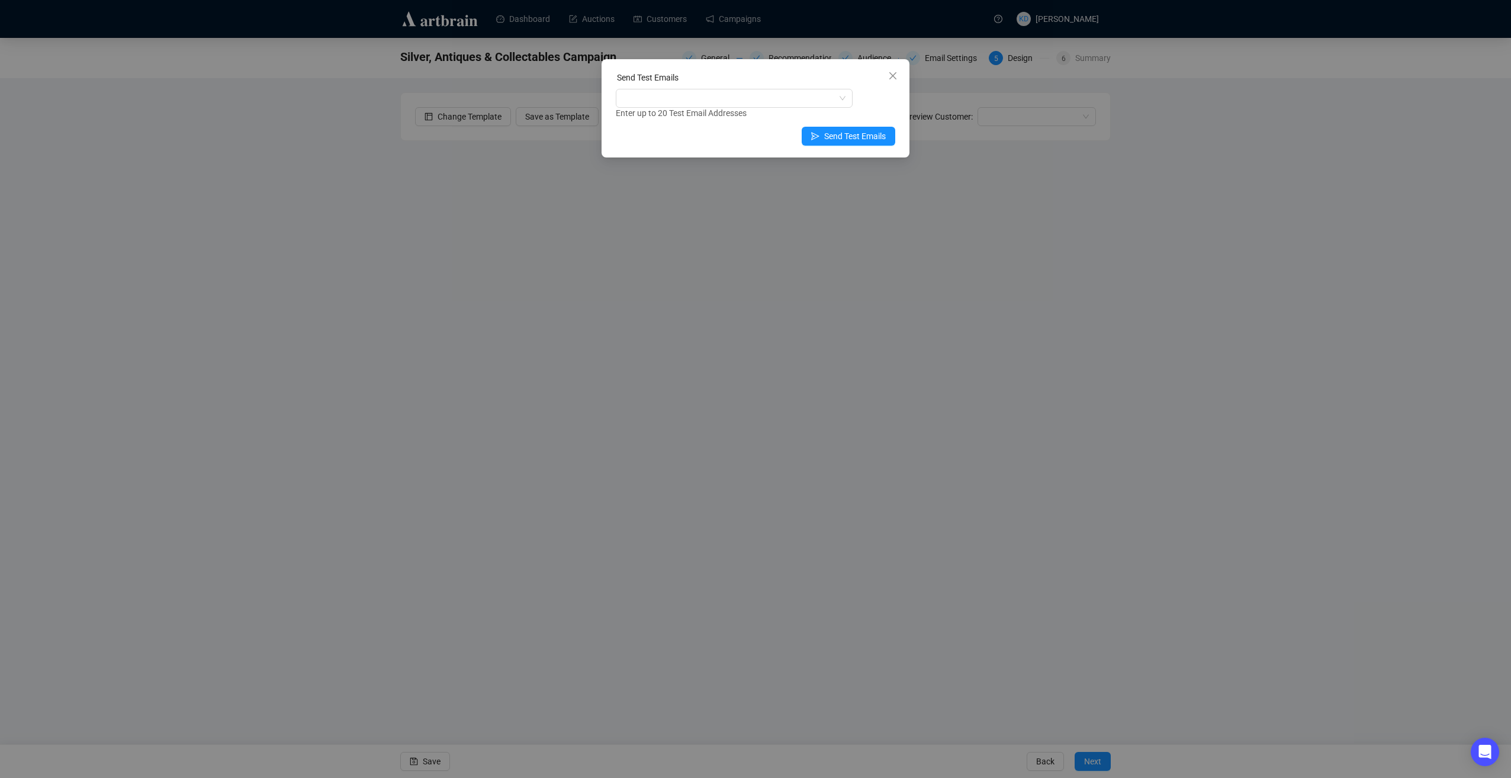
click at [696, 108] on div "Enter up to 20 Test Email Addresses" at bounding box center [755, 114] width 279 height 14
click at [712, 101] on div at bounding box center [728, 98] width 220 height 17
type input "[PERSON_NAME][EMAIL_ADDRESS][PERSON_NAME][DOMAIN_NAME]"
click at [800, 116] on div "[PERSON_NAME][EMAIL_ADDRESS][PERSON_NAME][DOMAIN_NAME]" at bounding box center [734, 121] width 218 height 13
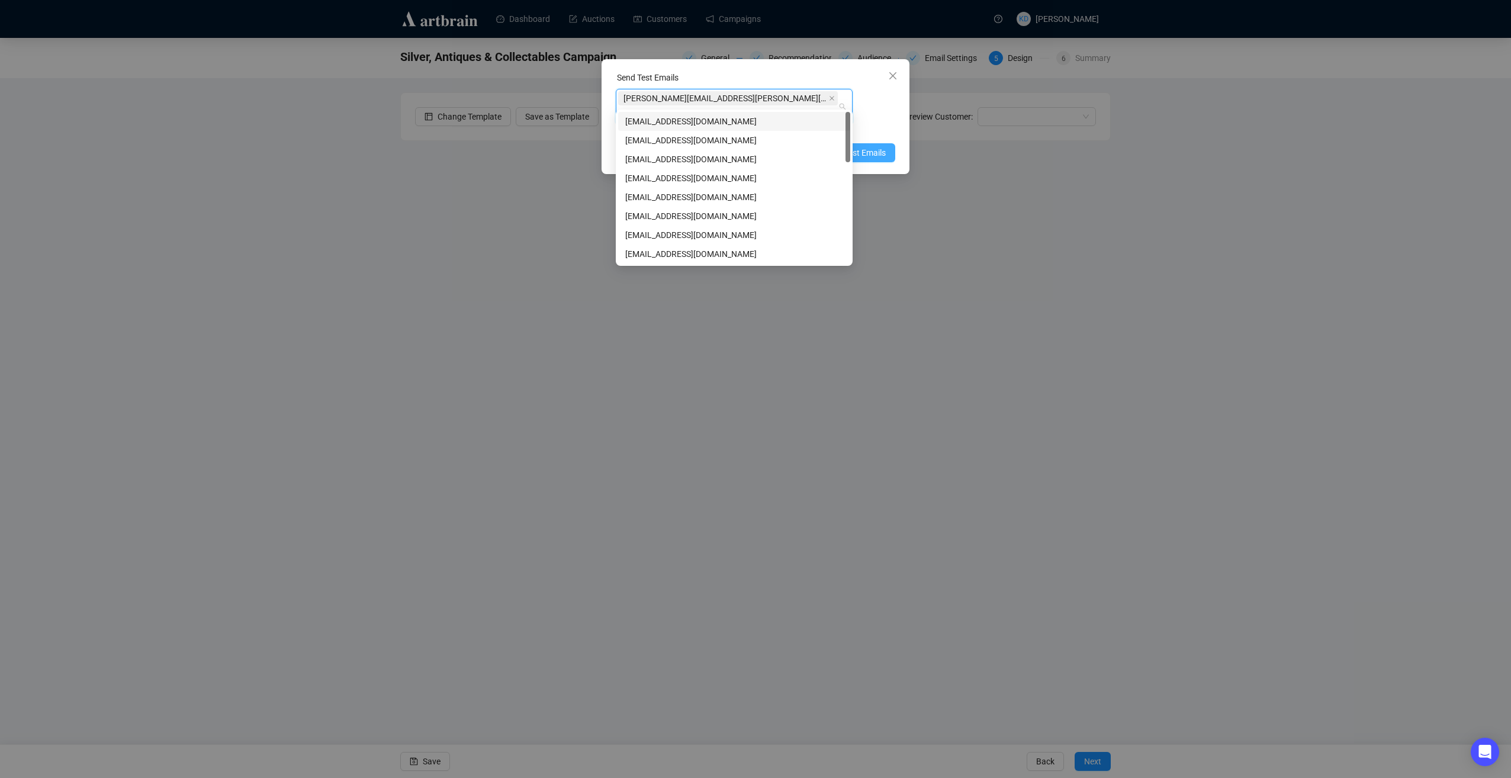
click at [878, 146] on span "Send Test Emails" at bounding box center [855, 152] width 62 height 13
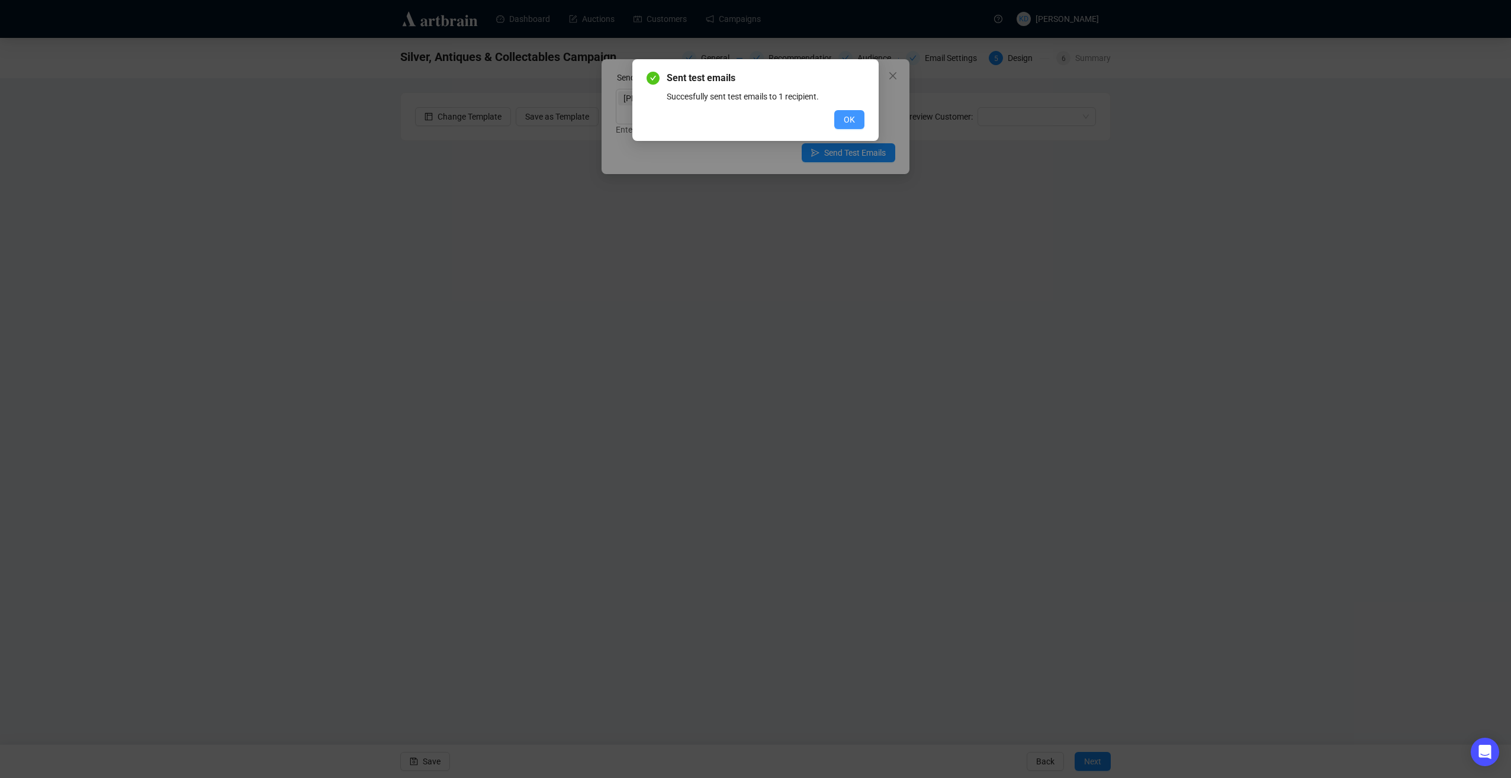
click at [845, 120] on span "OK" at bounding box center [849, 119] width 11 height 13
